Goal: Check status: Check status

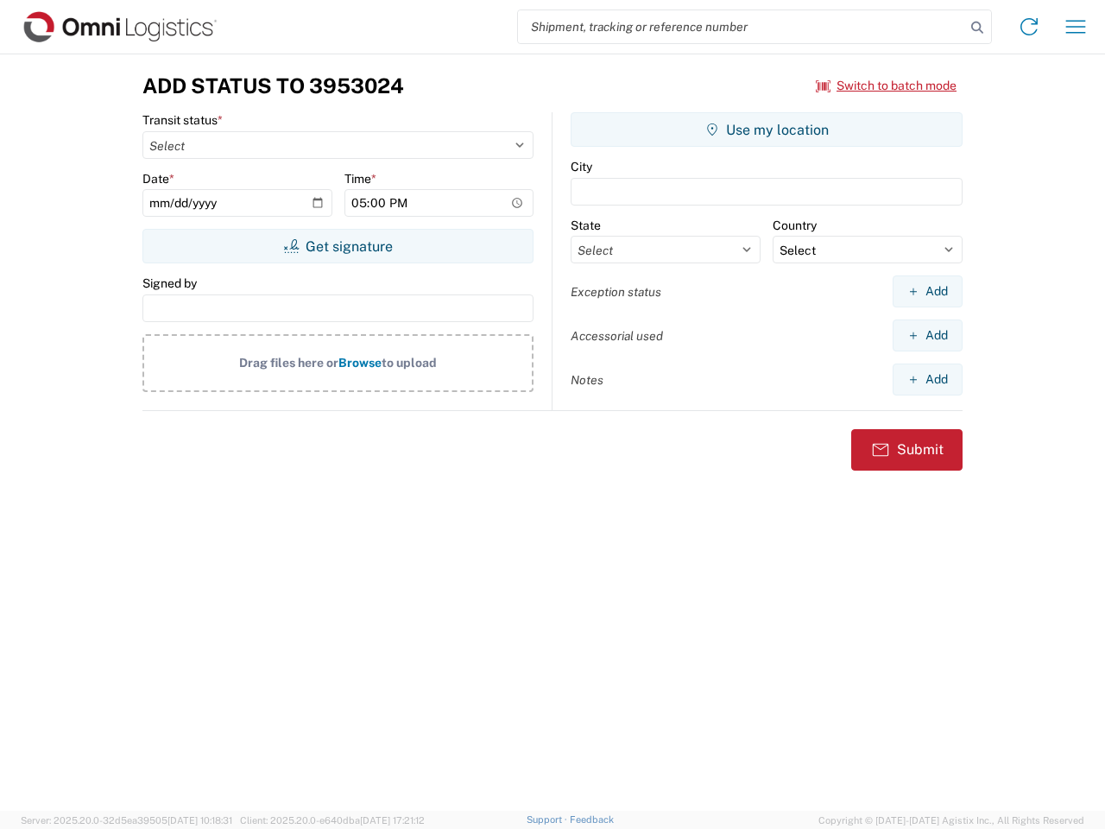
click at [742, 27] on input "search" at bounding box center [741, 26] width 447 height 33
click at [977, 28] on icon at bounding box center [977, 28] width 24 height 24
click at [1029, 27] on icon at bounding box center [1029, 27] width 28 height 28
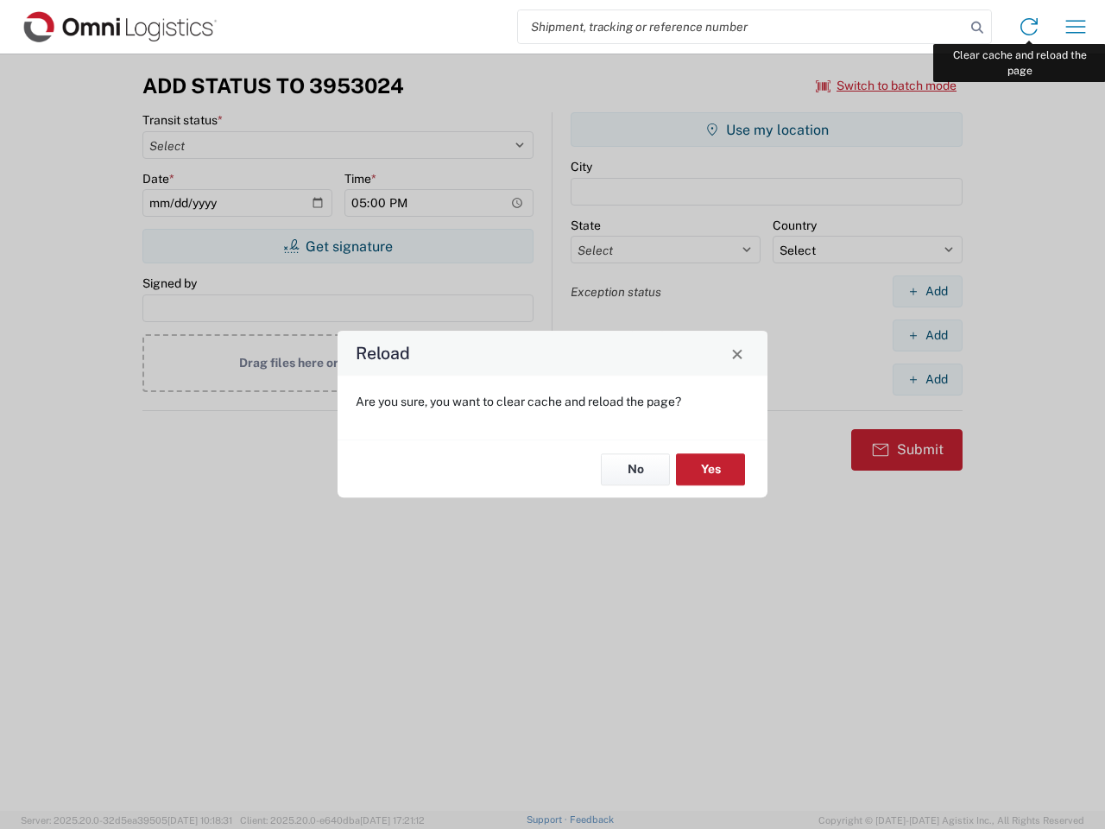
click at [1076, 27] on div "Reload Are you sure, you want to clear cache and reload the page? No Yes" at bounding box center [552, 414] width 1105 height 829
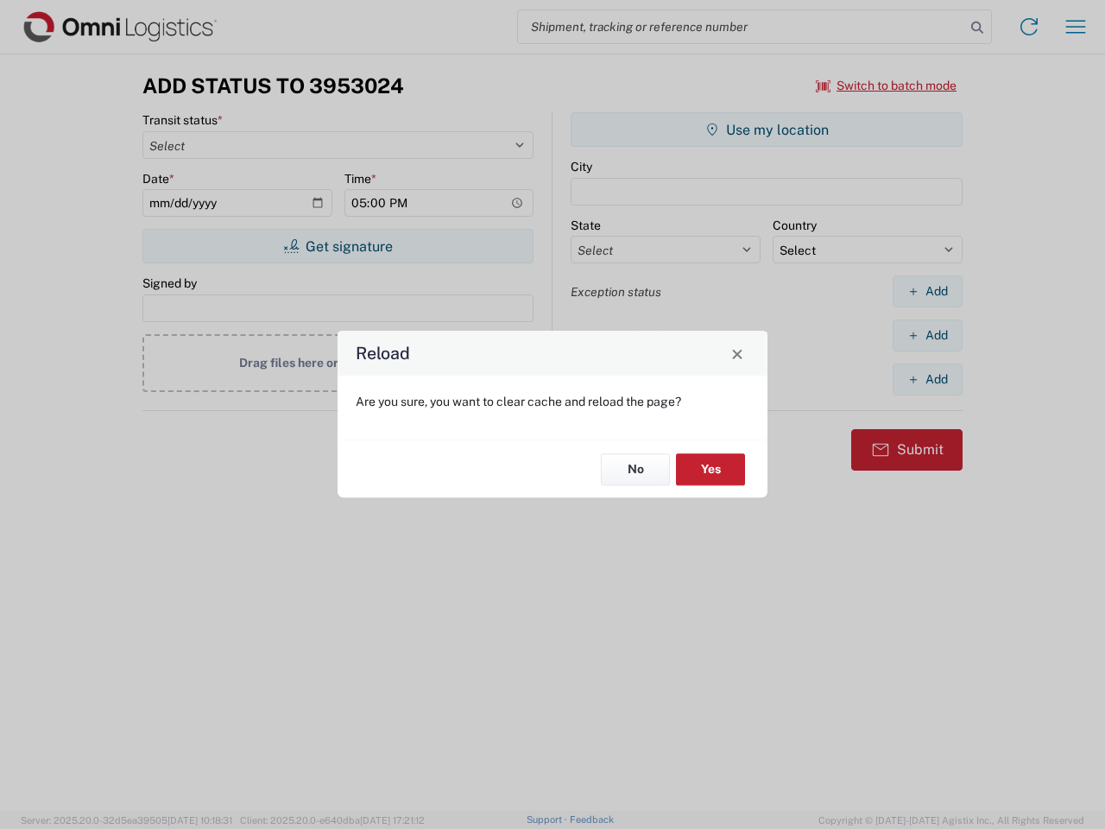
click at [887, 85] on div "Reload Are you sure, you want to clear cache and reload the page? No Yes" at bounding box center [552, 414] width 1105 height 829
click at [338, 246] on div "Reload Are you sure, you want to clear cache and reload the page? No Yes" at bounding box center [552, 414] width 1105 height 829
click at [767, 130] on div "Reload Are you sure, you want to clear cache and reload the page? No Yes" at bounding box center [552, 414] width 1105 height 829
click at [927, 291] on div "Reload Are you sure, you want to clear cache and reload the page? No Yes" at bounding box center [552, 414] width 1105 height 829
click at [927, 335] on div "Reload Are you sure, you want to clear cache and reload the page? No Yes" at bounding box center [552, 414] width 1105 height 829
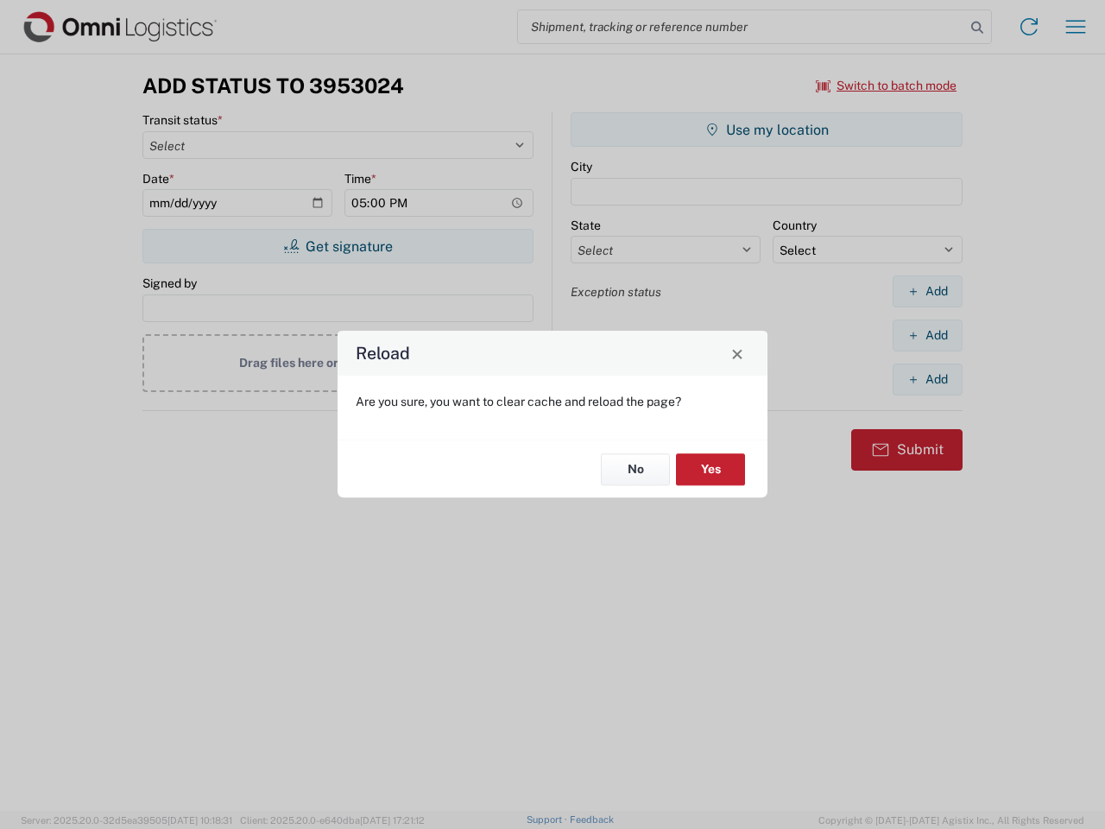
click at [927, 379] on div "Reload Are you sure, you want to clear cache and reload the page? No Yes" at bounding box center [552, 414] width 1105 height 829
